Goal: Navigation & Orientation: Find specific page/section

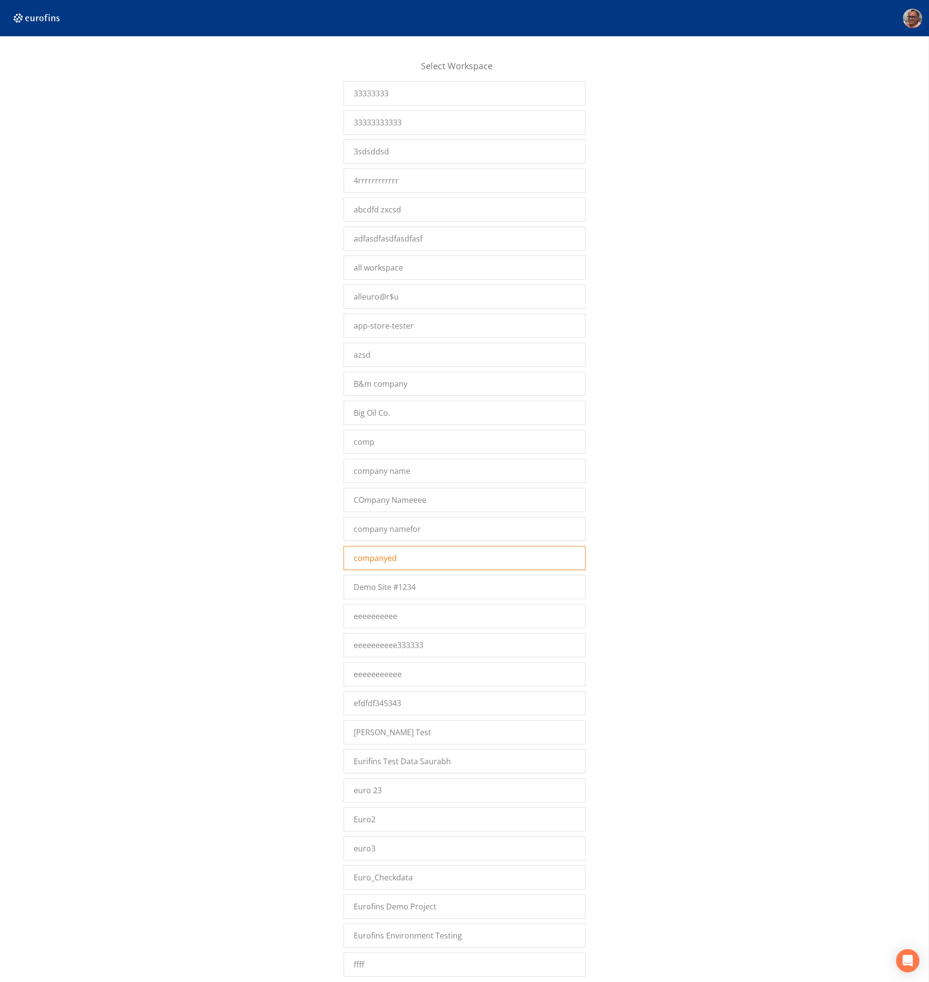
click at [466, 554] on div "companyed" at bounding box center [465, 558] width 242 height 24
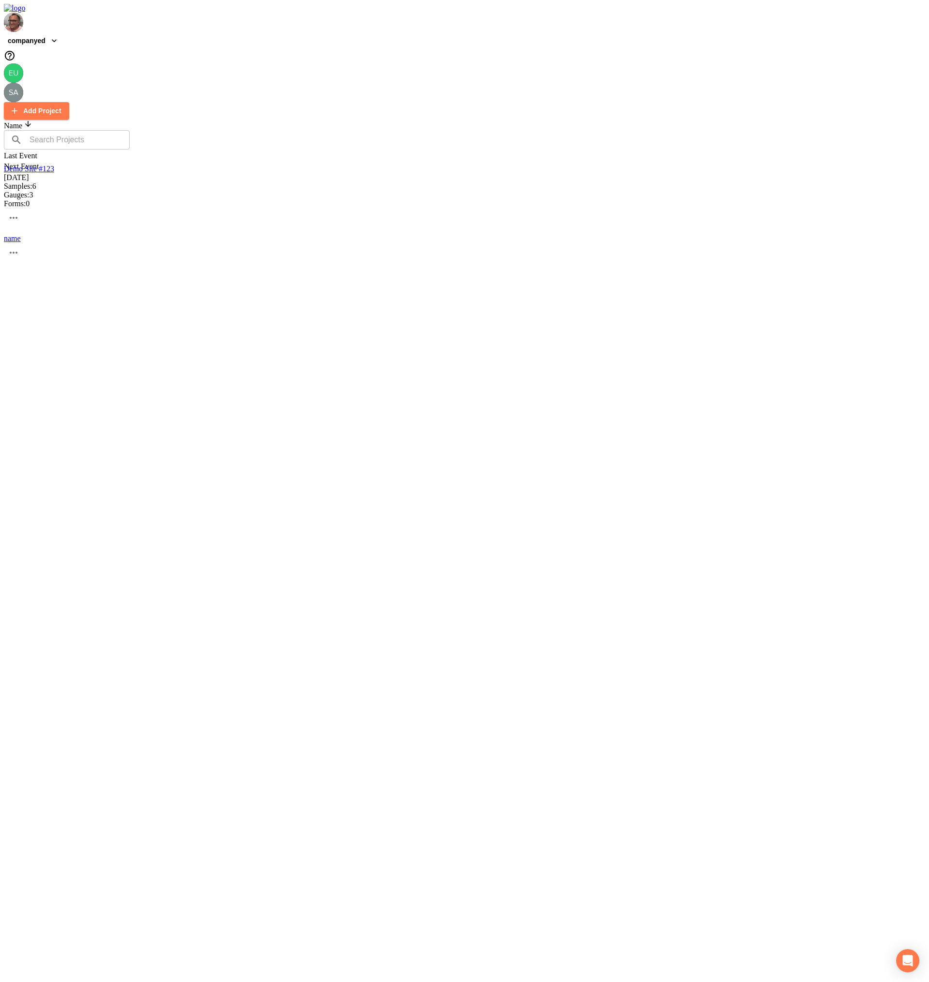
click at [372, 304] on div "Name ​ ​ Last Event Next Event Demo Site #123 03/10/2021 Samples: 6 Gauges: 3 F…" at bounding box center [465, 212] width 922 height 184
click at [278, 304] on div "Name ​ ​ Last Event Next Event Demo Site #123 03/10/2021 Samples: 6 Gauges: 3 F…" at bounding box center [465, 212] width 922 height 184
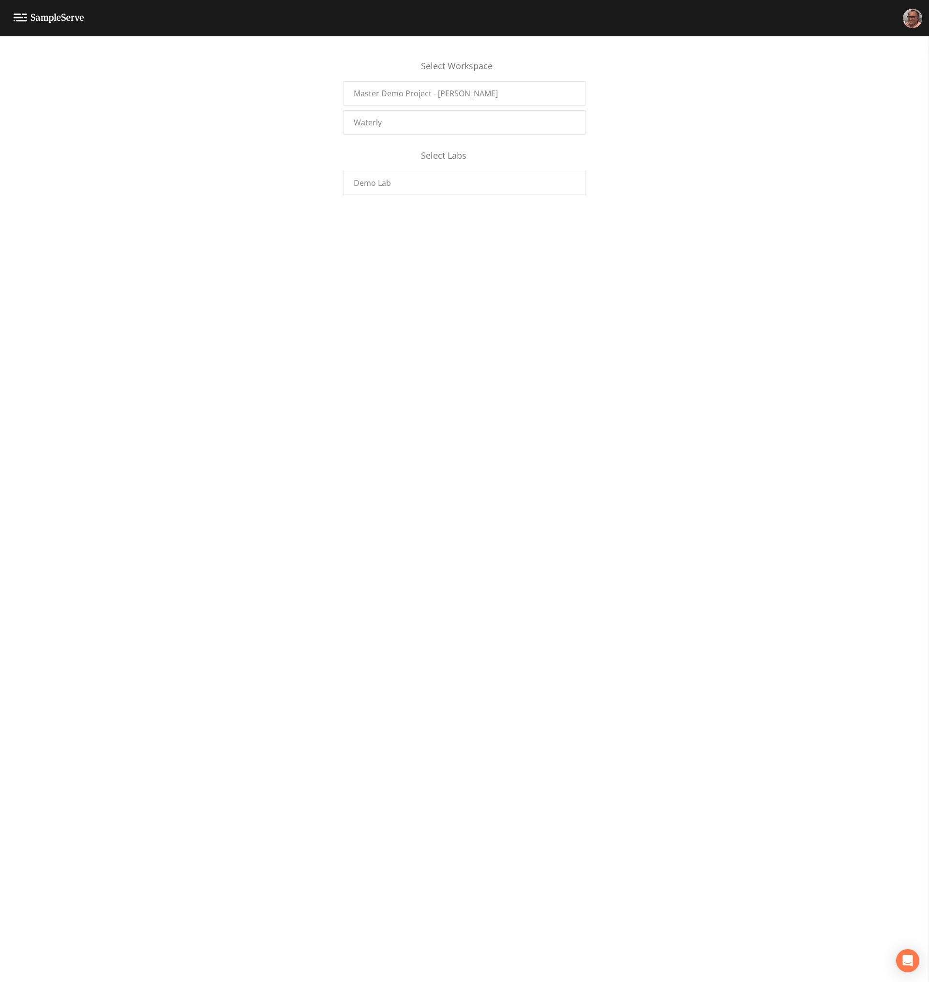
click at [722, 294] on div "Select Workspace Master Demo Project - Mike F. Waterly Select Labs Demo Lab" at bounding box center [464, 509] width 929 height 946
click at [571, 432] on div "Select Workspace Master Demo Project - Mike F. Waterly Select Labs Demo Lab" at bounding box center [464, 509] width 929 height 946
click at [211, 309] on div "Select Workspace Master Demo Project - Mike F. Waterly Select Labs Demo Lab" at bounding box center [464, 509] width 929 height 946
drag, startPoint x: 639, startPoint y: 404, endPoint x: 634, endPoint y: 403, distance: 5.3
click at [638, 404] on div "Name ​ ​ Last Event Next Event Demo Site #123 [DATE] Samples: 6 Gauges: 3 Forms…" at bounding box center [464, 528] width 929 height 910
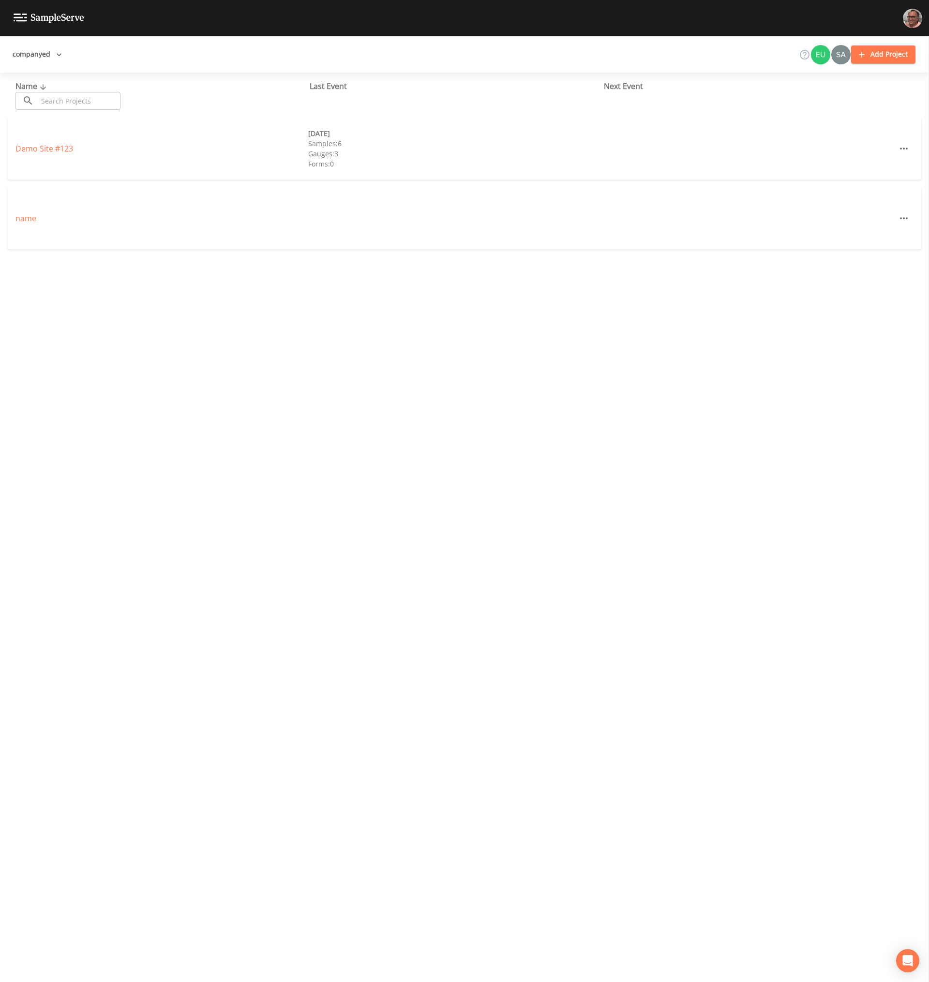
click at [258, 428] on div "Name ​ ​ Last Event Next Event Demo Site #123 [DATE] Samples: 6 Gauges: 3 Forms…" at bounding box center [464, 528] width 929 height 910
click at [221, 424] on div "Name ​ ​ Last Event Next Event Demo Site #123 [DATE] Samples: 6 Gauges: 3 Forms…" at bounding box center [464, 528] width 929 height 910
click at [364, 471] on div "Name ​ ​ Last Event Next Event Demo Site #123 [DATE] Samples: 6 Gauges: 3 Forms…" at bounding box center [464, 528] width 929 height 910
drag, startPoint x: 264, startPoint y: 491, endPoint x: 270, endPoint y: 494, distance: 6.5
click at [270, 494] on div "Name ​ ​ Last Event Next Event Demo Site #123 [DATE] Samples: 6 Gauges: 3 Forms…" at bounding box center [464, 528] width 929 height 910
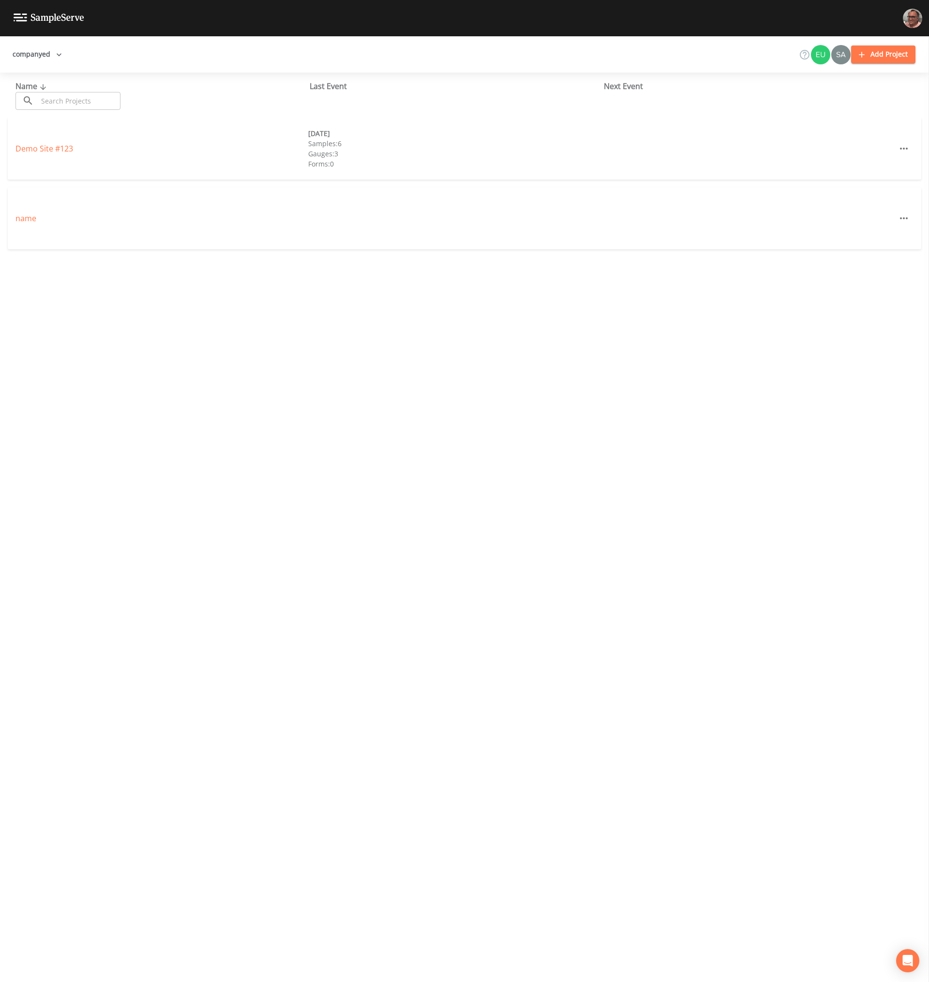
click at [545, 361] on div "Name ​ ​ Last Event Next Event Demo Site #123 [DATE] Samples: 6 Gauges: 3 Forms…" at bounding box center [464, 528] width 929 height 910
